Goal: Check status: Check status

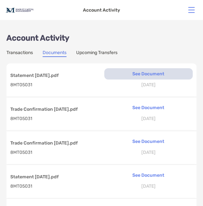
click at [142, 73] on p "See Document" at bounding box center [148, 73] width 89 height 11
click at [143, 74] on p "See Document" at bounding box center [148, 73] width 89 height 11
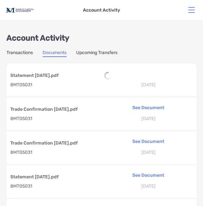
click at [143, 74] on div at bounding box center [148, 76] width 89 height 8
click at [151, 84] on p "[DATE]" at bounding box center [148, 85] width 89 height 8
click at [56, 53] on link "Documents" at bounding box center [55, 53] width 24 height 7
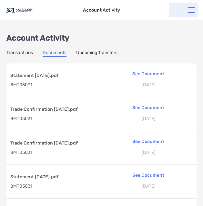
click at [191, 10] on span at bounding box center [191, 10] width 6 height 1
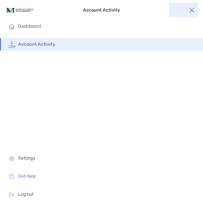
click at [60, 44] on span "Account Activity" at bounding box center [107, 44] width 179 height 13
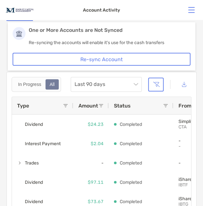
scroll to position [36, 0]
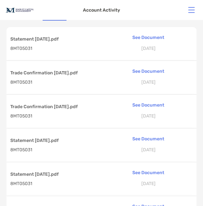
scroll to position [37, 0]
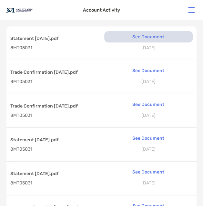
click at [141, 35] on p "See Document" at bounding box center [148, 36] width 89 height 11
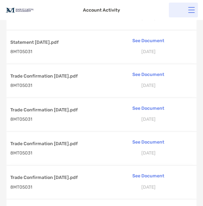
scroll to position [0, 0]
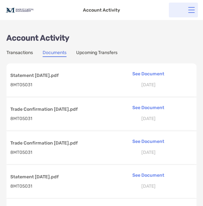
click at [191, 11] on button at bounding box center [191, 10] width 6 height 6
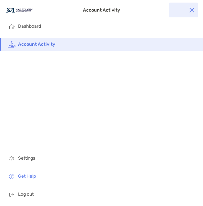
click at [59, 45] on span "Account Activity" at bounding box center [107, 44] width 179 height 13
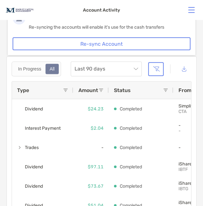
scroll to position [52, 0]
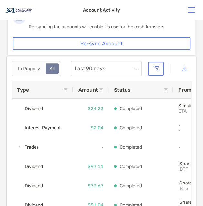
click at [106, 43] on button "Re-sync Account" at bounding box center [102, 43] width 178 height 13
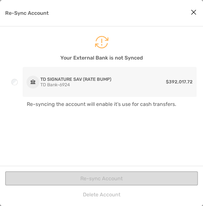
scroll to position [10, 0]
click at [118, 180] on div "Delete Account Re-sync Account" at bounding box center [101, 186] width 203 height 40
click at [100, 41] on icon "Re-Sync Account" at bounding box center [101, 37] width 203 height 23
click at [194, 12] on icon "Close modal" at bounding box center [193, 12] width 6 height 8
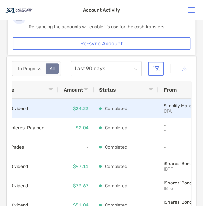
scroll to position [0, 0]
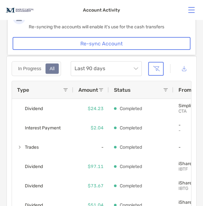
click at [93, 42] on button "Re-sync Account" at bounding box center [102, 43] width 178 height 13
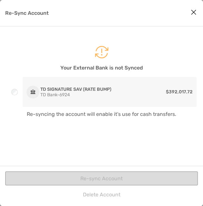
click at [83, 90] on p "TD SIGNATURE SAV (RATE BUMP)" at bounding box center [75, 89] width 71 height 5
click at [93, 178] on div "Delete Account Re-sync Account" at bounding box center [101, 186] width 203 height 40
click at [141, 177] on div "Delete Account Re-sync Account" at bounding box center [101, 186] width 203 height 40
click at [38, 14] on p "Re-Sync Account" at bounding box center [27, 13] width 44 height 8
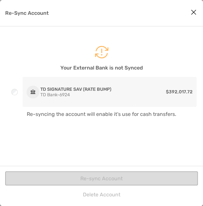
click at [116, 93] on p "$392,017.72" at bounding box center [152, 92] width 80 height 8
click at [113, 91] on div "TD SIGNATURE SAV (RATE BUMP) TD Bank - 6924 $392,017.72" at bounding box center [110, 92] width 174 height 30
click at [113, 90] on div "TD SIGNATURE SAV (RATE BUMP) TD Bank - 6924 $392,017.72" at bounding box center [110, 92] width 174 height 30
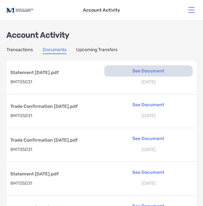
click at [146, 70] on p "See Document" at bounding box center [148, 70] width 89 height 11
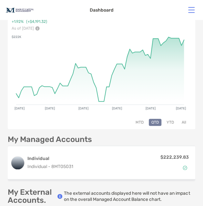
scroll to position [122, 0]
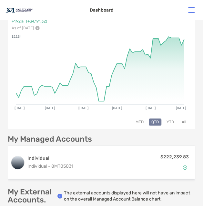
click at [138, 120] on button "MTD" at bounding box center [139, 122] width 13 height 7
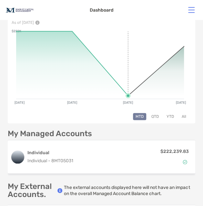
scroll to position [128, 0]
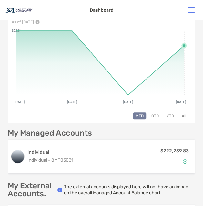
click at [182, 44] on rect at bounding box center [100, 61] width 168 height 61
click at [191, 10] on span at bounding box center [191, 10] width 6 height 1
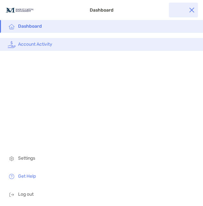
click at [43, 45] on span "Account Activity" at bounding box center [107, 44] width 179 height 13
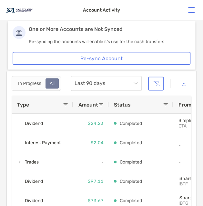
scroll to position [36, 0]
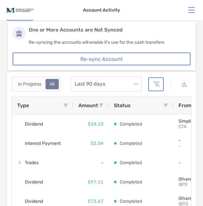
click at [100, 57] on button "Re-sync Account" at bounding box center [102, 59] width 178 height 13
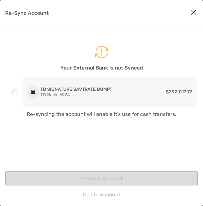
click at [124, 179] on div "Delete Account Re-sync Account" at bounding box center [101, 186] width 203 height 40
click at [138, 87] on div "TD SIGNATURE SAV (RATE BUMP) TD Bank - 6924 $392,017.72" at bounding box center [110, 92] width 174 height 30
click at [102, 53] on icon "Re-Sync Account" at bounding box center [101, 47] width 203 height 23
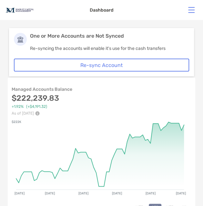
click at [85, 65] on button "Re-sync Account" at bounding box center [101, 65] width 175 height 13
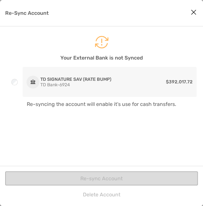
scroll to position [10, 0]
click at [66, 80] on p "TD SIGNATURE SAV (RATE BUMP)" at bounding box center [75, 79] width 71 height 5
click at [127, 81] on p "$392,017.72" at bounding box center [152, 82] width 80 height 8
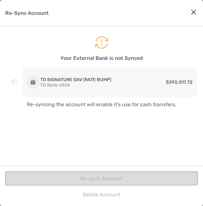
click at [96, 180] on div "Delete Account Re-sync Account" at bounding box center [101, 186] width 203 height 40
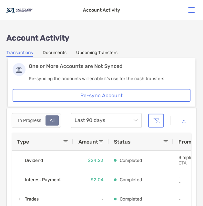
click at [100, 94] on button "Re-sync Account" at bounding box center [102, 95] width 178 height 13
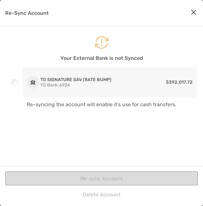
click at [101, 39] on icon "Re-Sync Account" at bounding box center [101, 37] width 203 height 23
click at [93, 177] on div "Delete Account Re-sync Account" at bounding box center [101, 186] width 203 height 40
click at [193, 11] on icon "Close modal" at bounding box center [193, 12] width 6 height 8
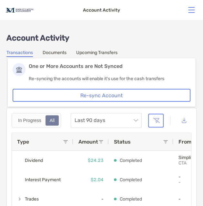
click at [116, 143] on span "Status" at bounding box center [122, 142] width 17 height 6
click at [137, 119] on span "Last 90 days" at bounding box center [105, 120] width 63 height 14
click at [183, 120] on icon "button" at bounding box center [184, 120] width 5 height 5
click at [132, 93] on button "Re-sync Account" at bounding box center [102, 95] width 178 height 13
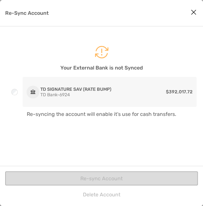
click at [132, 90] on p "$392,017.72" at bounding box center [152, 92] width 80 height 8
click at [133, 90] on p "$392,017.72" at bounding box center [152, 92] width 80 height 8
click at [133, 89] on p "$392,017.72" at bounding box center [152, 92] width 80 height 8
click at [121, 179] on div "Delete Account Re-sync Account" at bounding box center [101, 186] width 203 height 40
click at [121, 178] on div "Delete Account Re-sync Account" at bounding box center [101, 186] width 203 height 40
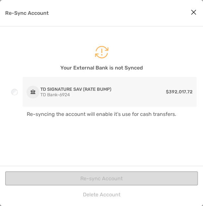
click at [37, 13] on p "Re-Sync Account" at bounding box center [27, 13] width 44 height 8
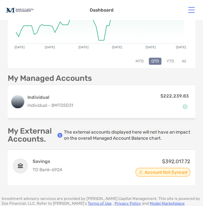
scroll to position [187, 0]
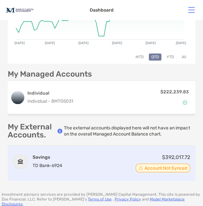
click at [154, 167] on span "Account Not Synced" at bounding box center [165, 168] width 43 height 3
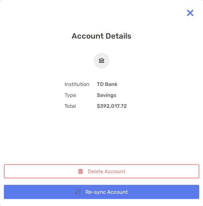
click at [107, 192] on button "Re-sync Account" at bounding box center [101, 192] width 195 height 14
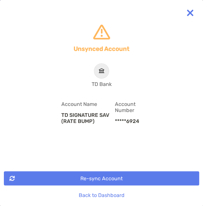
click at [115, 177] on button "Re-sync Account" at bounding box center [101, 178] width 195 height 14
click at [122, 194] on button "Back to Dashboard" at bounding box center [101, 195] width 195 height 14
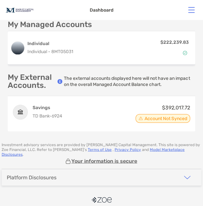
scroll to position [0, 0]
click at [187, 174] on img "button" at bounding box center [187, 178] width 8 height 8
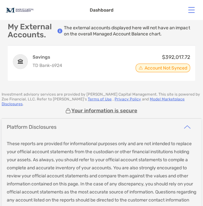
scroll to position [287, 0]
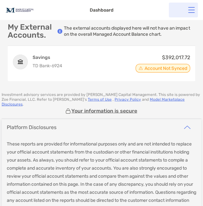
click at [191, 10] on span at bounding box center [191, 10] width 6 height 1
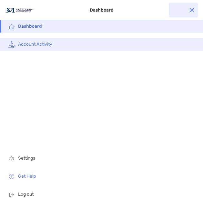
click at [32, 44] on span "Account Activity" at bounding box center [107, 44] width 179 height 13
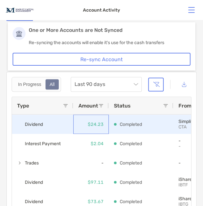
click at [94, 123] on p "$24.23" at bounding box center [96, 125] width 16 height 8
click at [33, 124] on span "Dividend" at bounding box center [34, 124] width 18 height 11
click at [165, 125] on div "Completed" at bounding box center [141, 124] width 54 height 19
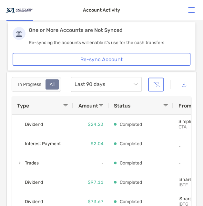
click at [53, 84] on div "All" at bounding box center [52, 84] width 12 height 9
click at [136, 83] on span "Last 90 days" at bounding box center [105, 84] width 63 height 14
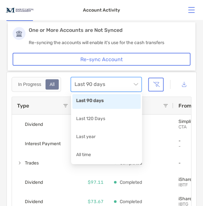
click at [107, 103] on div "Last 90 days" at bounding box center [106, 101] width 61 height 8
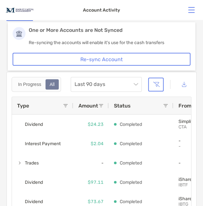
click at [185, 83] on icon "button" at bounding box center [184, 84] width 5 height 5
click at [133, 3] on div "Account Activity" at bounding box center [101, 10] width 203 height 20
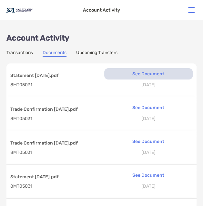
click at [138, 73] on p "See Document" at bounding box center [148, 73] width 89 height 11
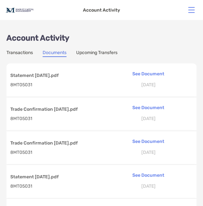
click at [52, 53] on link "Documents" at bounding box center [55, 53] width 24 height 7
click at [24, 51] on link "Transactions" at bounding box center [19, 53] width 26 height 7
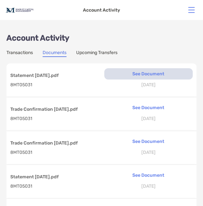
click at [139, 73] on p "See Document" at bounding box center [148, 73] width 89 height 11
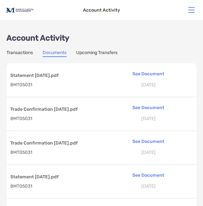
click at [29, 51] on link "Transactions" at bounding box center [19, 53] width 26 height 7
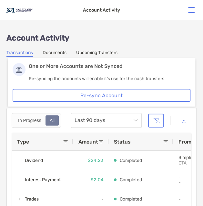
click at [92, 94] on button "Re-sync Account" at bounding box center [102, 95] width 178 height 13
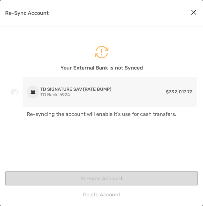
click at [99, 177] on div "Delete Account Re-sync Account" at bounding box center [101, 186] width 203 height 40
click at [120, 86] on div "TD SIGNATURE SAV (RATE BUMP) TD Bank - 6924 $392,017.72" at bounding box center [110, 92] width 174 height 30
click at [193, 13] on icon "Close modal" at bounding box center [193, 12] width 6 height 8
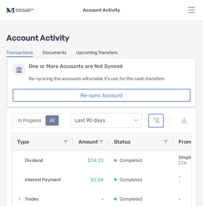
click at [105, 95] on button "Re-sync Account" at bounding box center [102, 95] width 178 height 13
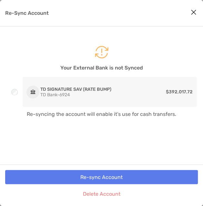
click at [107, 177] on button "Re-sync Account" at bounding box center [101, 177] width 192 height 14
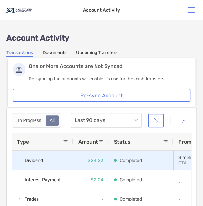
click at [126, 161] on p "Completed" at bounding box center [131, 161] width 22 height 8
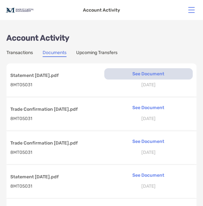
click at [145, 72] on p "See Document" at bounding box center [148, 73] width 89 height 11
click at [144, 72] on p "See Document" at bounding box center [148, 73] width 89 height 11
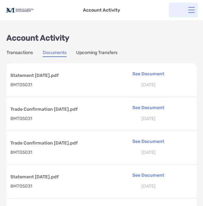
click at [192, 11] on button at bounding box center [191, 10] width 6 height 6
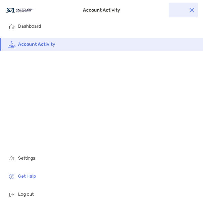
click at [107, 44] on span "Account Activity" at bounding box center [107, 44] width 179 height 13
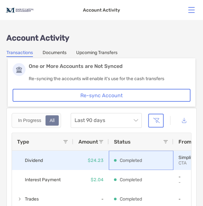
click at [124, 158] on p "Completed" at bounding box center [131, 161] width 22 height 8
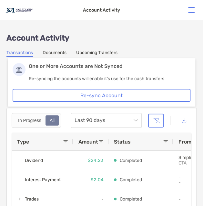
click at [83, 95] on button "Re-sync Account" at bounding box center [102, 95] width 178 height 13
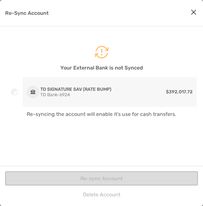
click at [112, 180] on div "Delete Account Re-sync Account" at bounding box center [101, 186] width 203 height 40
click at [33, 12] on p "Re-Sync Account" at bounding box center [27, 13] width 44 height 8
